Goal: Find specific page/section: Find specific page/section

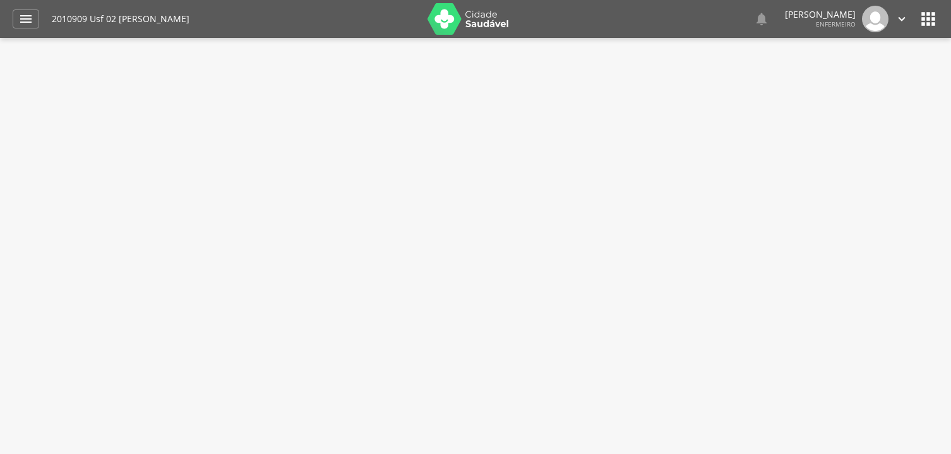
type input "**********"
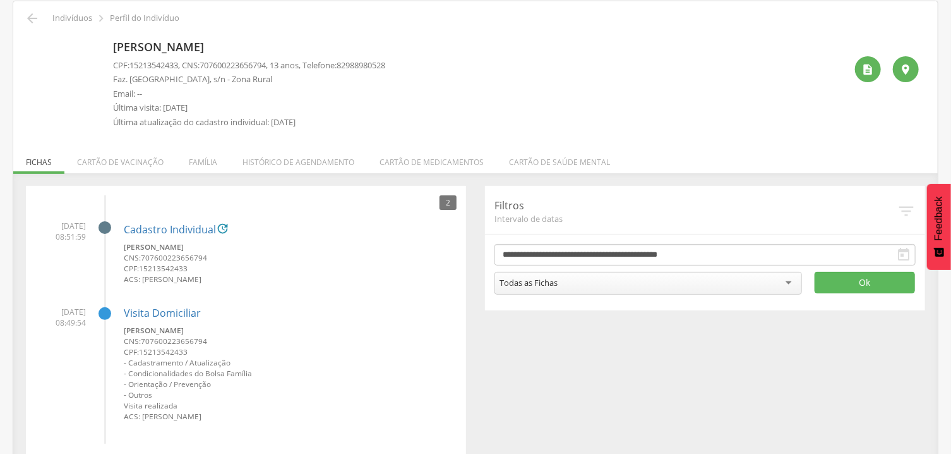
scroll to position [69, 0]
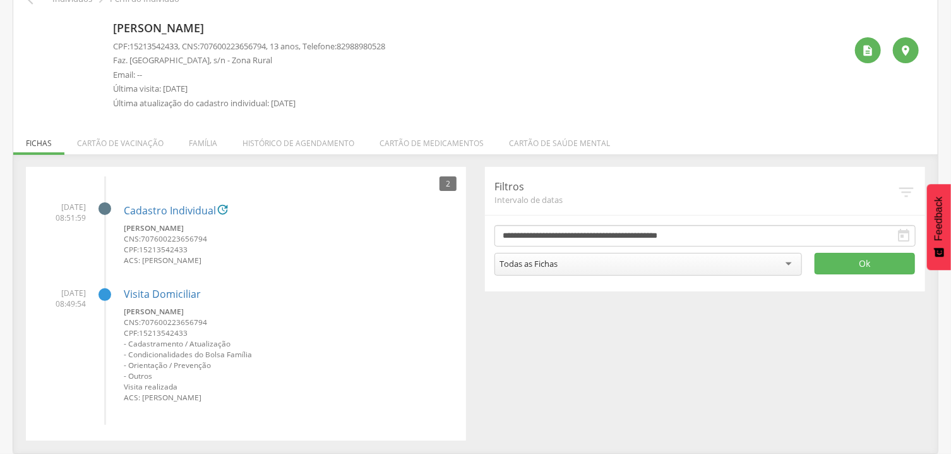
click at [271, 236] on small "CNS: 707600223656794" at bounding box center [290, 238] width 333 height 11
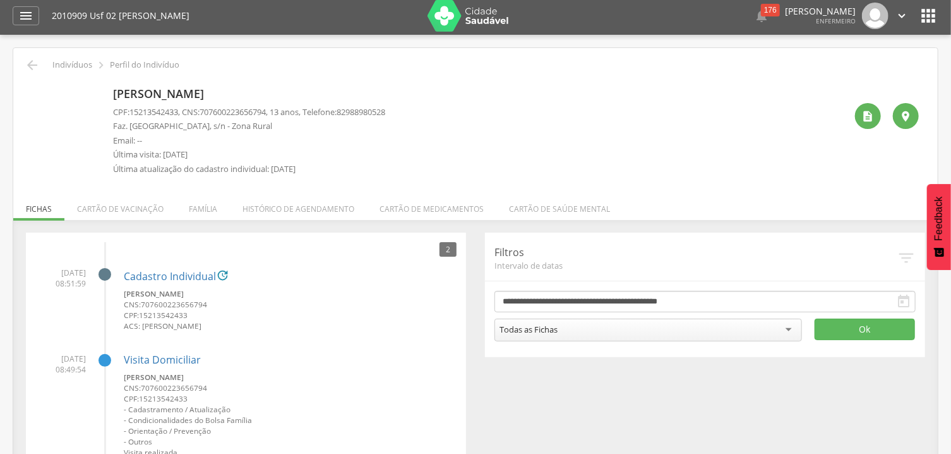
scroll to position [0, 0]
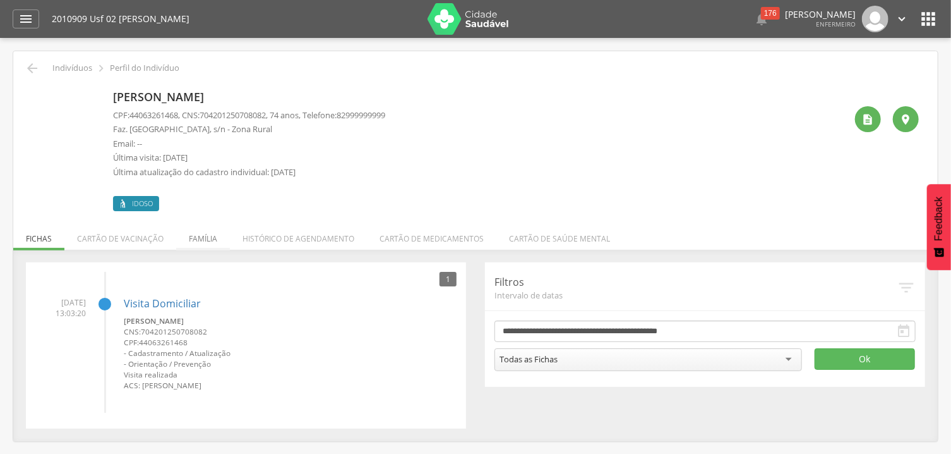
click at [200, 239] on li "Família" at bounding box center [203, 235] width 54 height 30
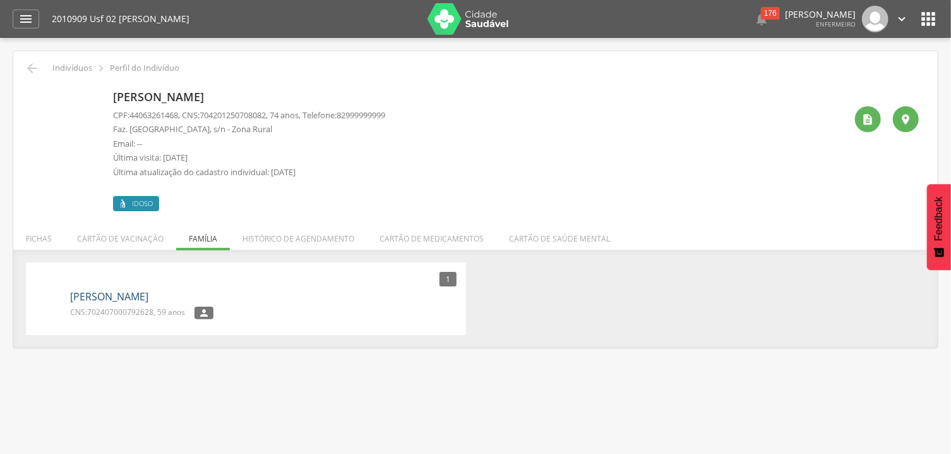
click at [148, 296] on link "Amara Maria dos Santos Silva" at bounding box center [109, 296] width 78 height 15
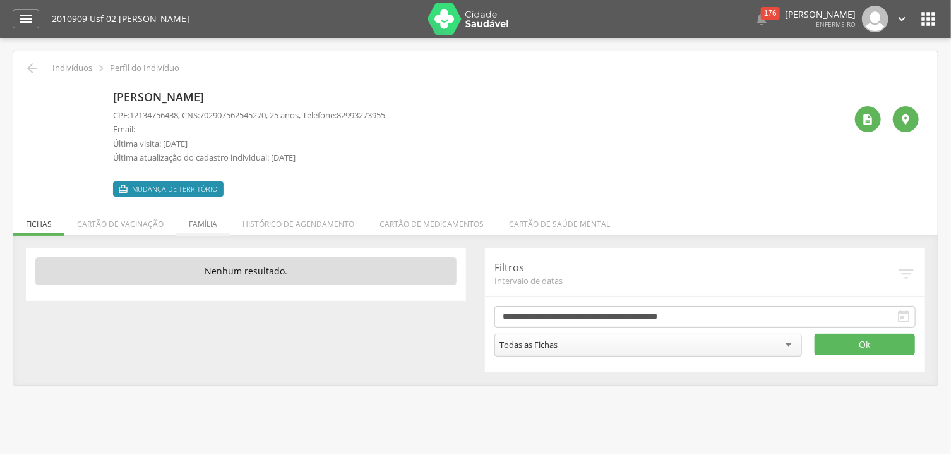
click at [200, 222] on li "Família" at bounding box center [203, 221] width 54 height 30
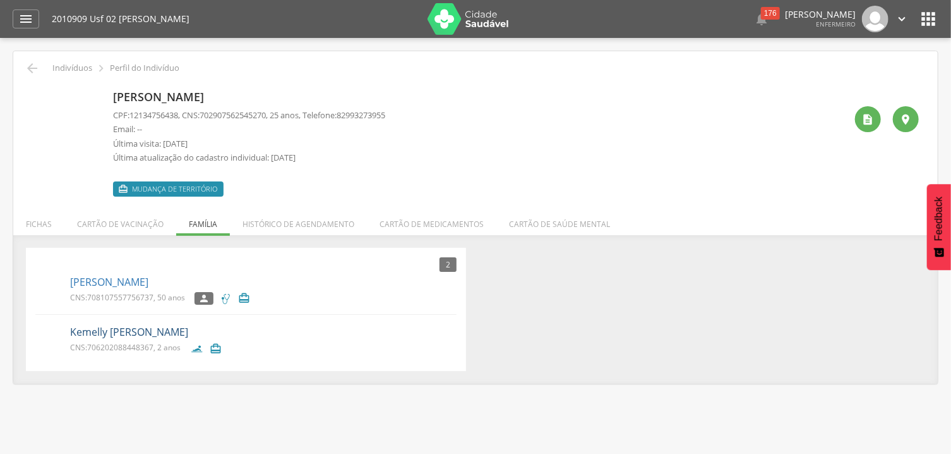
click at [137, 326] on link "Kemelly Isabella de Lima" at bounding box center [129, 332] width 118 height 15
